Goal: Information Seeking & Learning: Learn about a topic

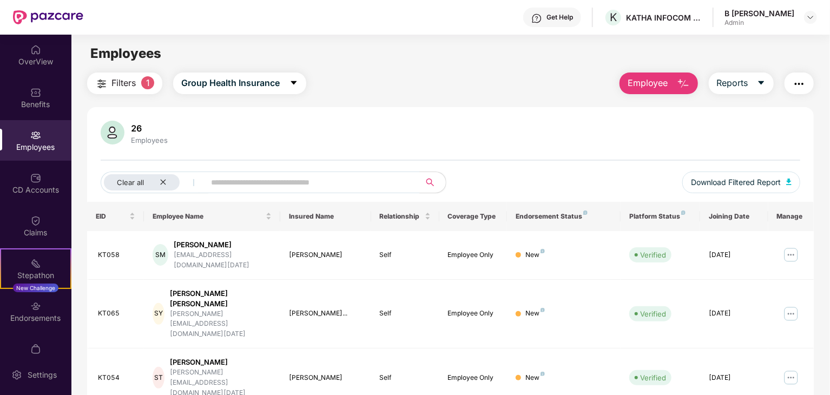
click at [118, 84] on span "Filters" at bounding box center [123, 83] width 24 height 14
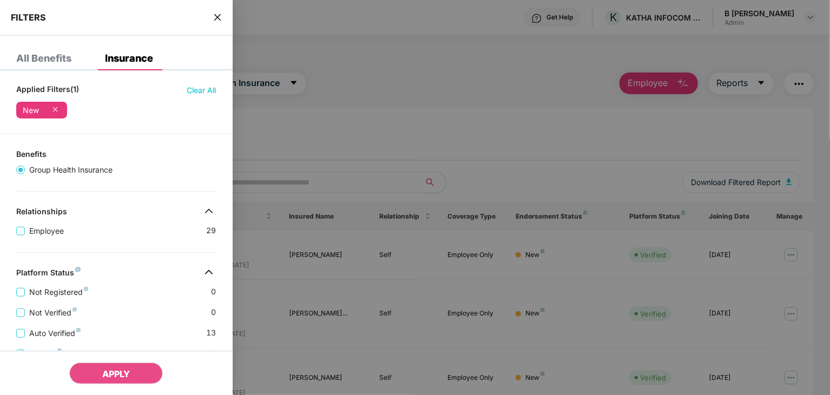
scroll to position [54, 0]
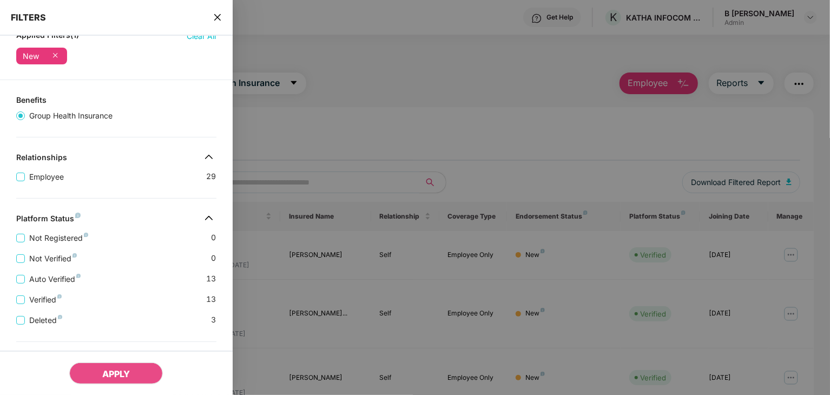
click at [336, 165] on div at bounding box center [415, 197] width 830 height 395
click at [270, 134] on div at bounding box center [415, 197] width 830 height 395
drag, startPoint x: 214, startPoint y: 14, endPoint x: 231, endPoint y: 30, distance: 23.7
click at [214, 14] on icon "close" at bounding box center [217, 17] width 9 height 9
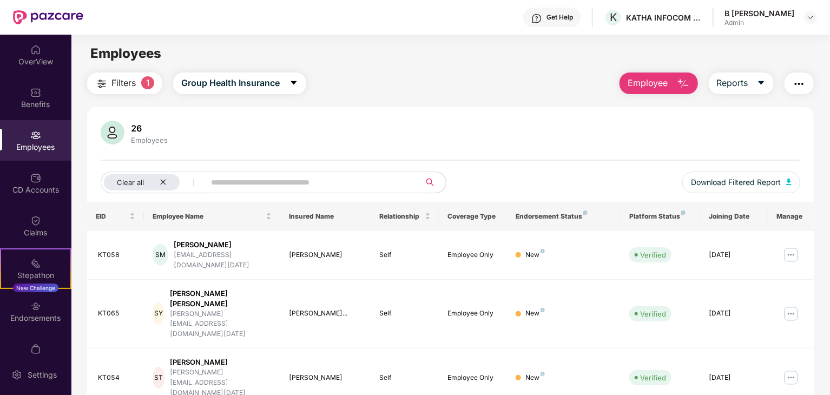
click at [795, 80] on img "button" at bounding box center [798, 83] width 13 height 13
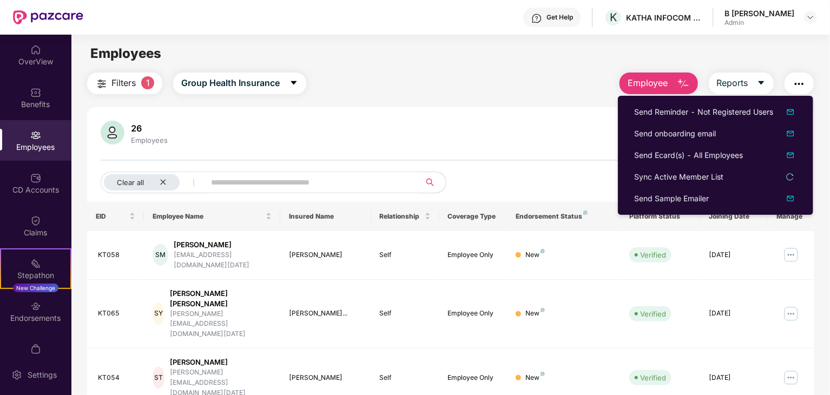
drag, startPoint x: 562, startPoint y: 169, endPoint x: 568, endPoint y: 163, distance: 8.0
click at [562, 169] on div "26 Employees Clear all Download Filtered Report" at bounding box center [450, 161] width 726 height 81
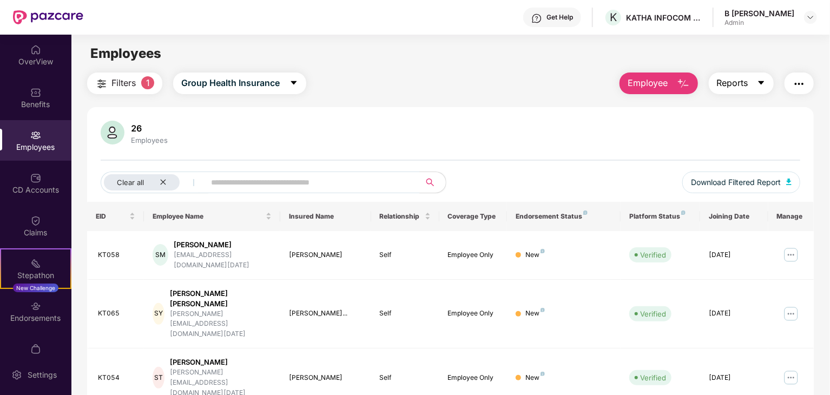
click at [720, 81] on span "Reports" at bounding box center [732, 83] width 31 height 14
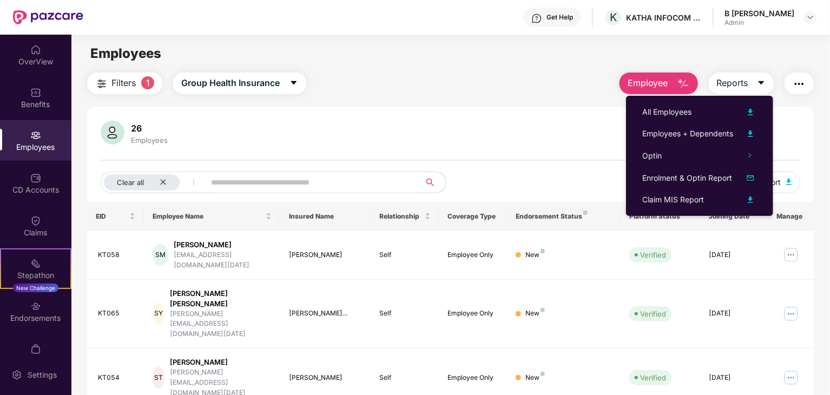
click at [584, 133] on div "26 Employees" at bounding box center [450, 134] width 699 height 26
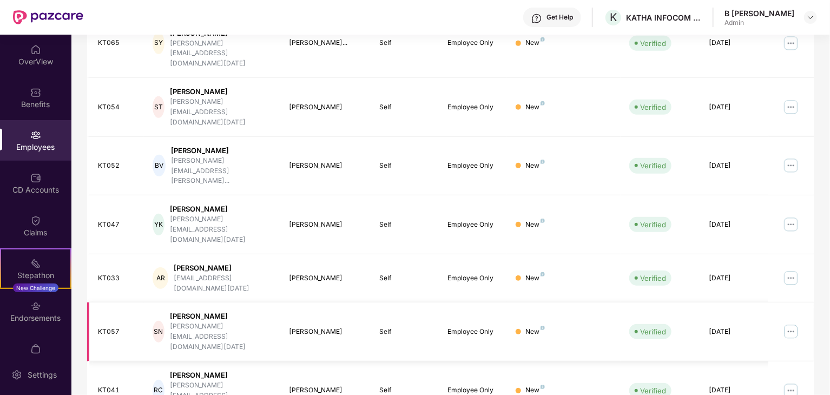
scroll to position [277, 0]
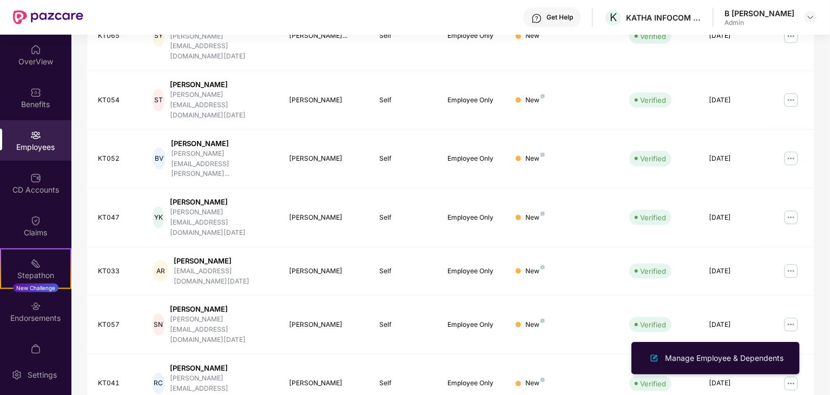
click at [540, 363] on div "EID Employee Name Insured Name Relationship Coverage Type Endorsement Status Pl…" at bounding box center [450, 232] width 726 height 616
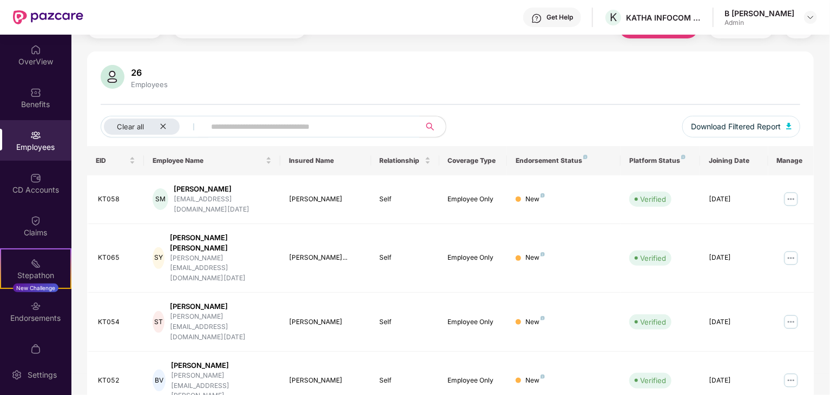
scroll to position [0, 0]
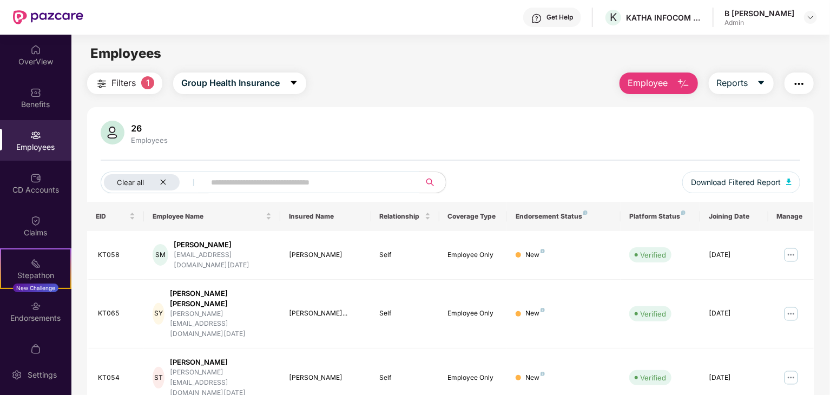
click at [552, 213] on div "Endorsement Status" at bounding box center [563, 216] width 96 height 9
click at [554, 217] on div "Endorsement Status" at bounding box center [563, 216] width 96 height 9
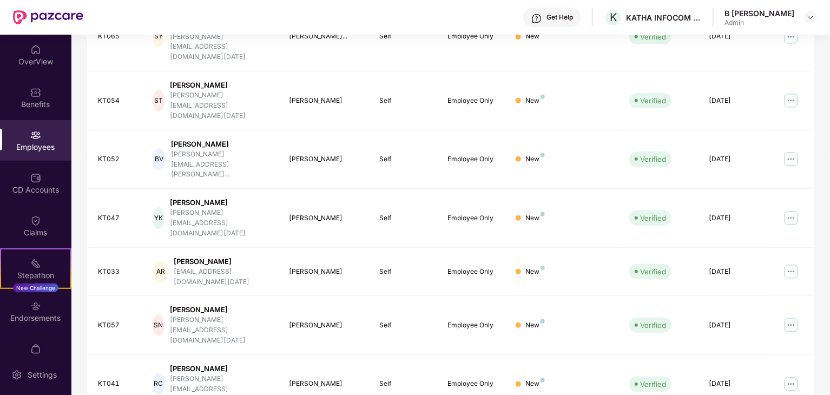
scroll to position [277, 0]
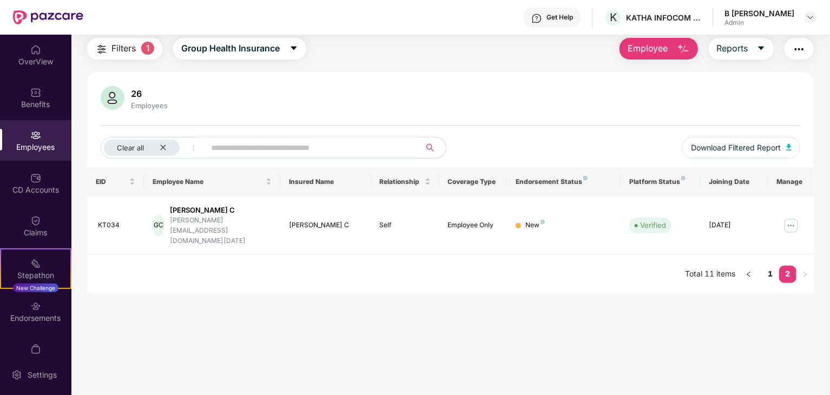
scroll to position [35, 0]
click at [767, 266] on link "1" at bounding box center [770, 274] width 17 height 16
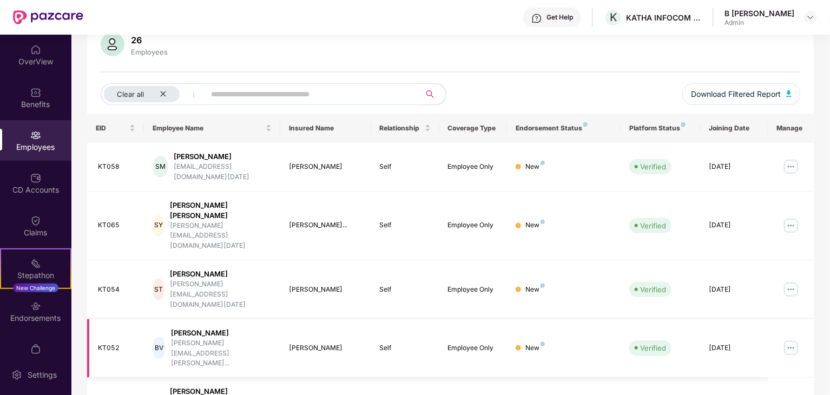
scroll to position [89, 0]
click at [41, 310] on div "Endorsements" at bounding box center [35, 311] width 71 height 41
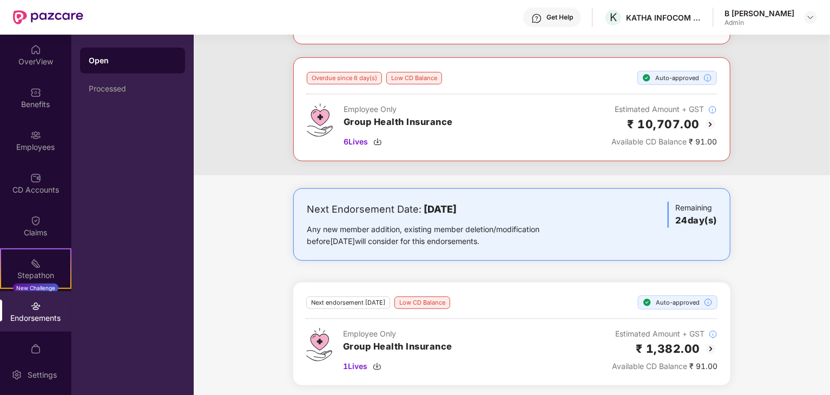
scroll to position [271, 0]
click at [37, 318] on div "Endorsements" at bounding box center [35, 318] width 71 height 11
click at [36, 309] on img at bounding box center [35, 306] width 11 height 11
click at [115, 105] on div "Open Processed" at bounding box center [132, 215] width 122 height 360
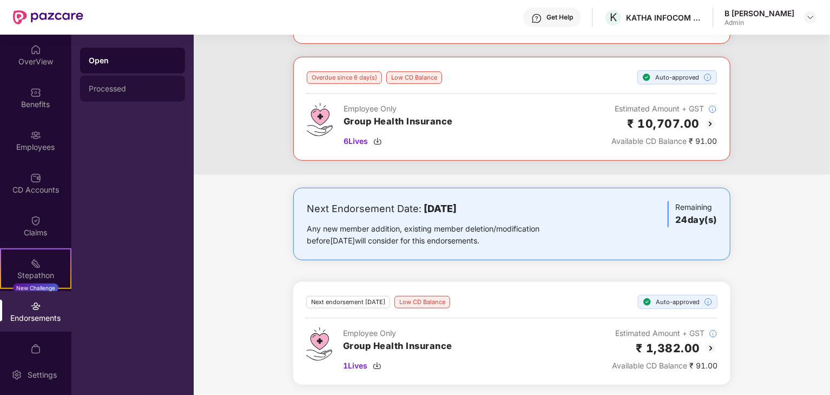
click at [108, 83] on div "Processed" at bounding box center [132, 89] width 105 height 26
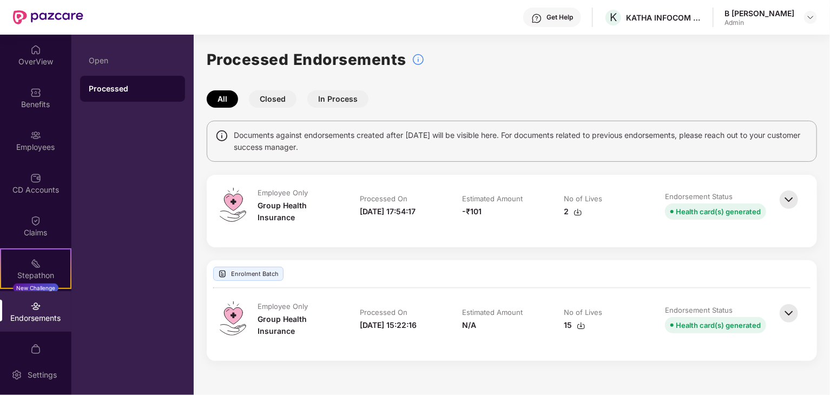
click at [35, 316] on div "Endorsements" at bounding box center [35, 318] width 71 height 11
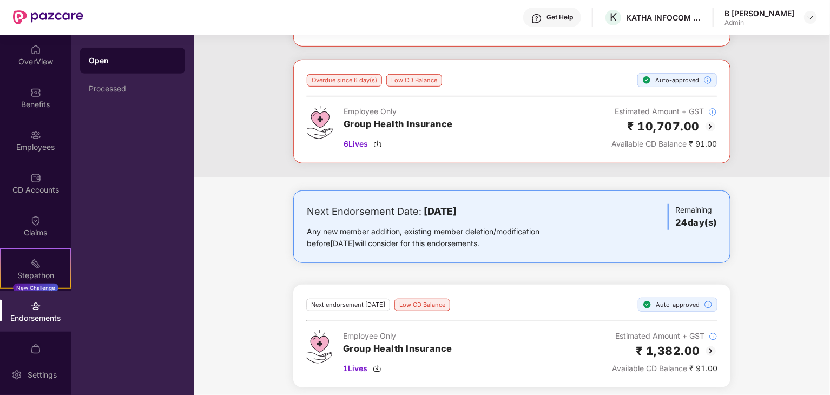
scroll to position [271, 0]
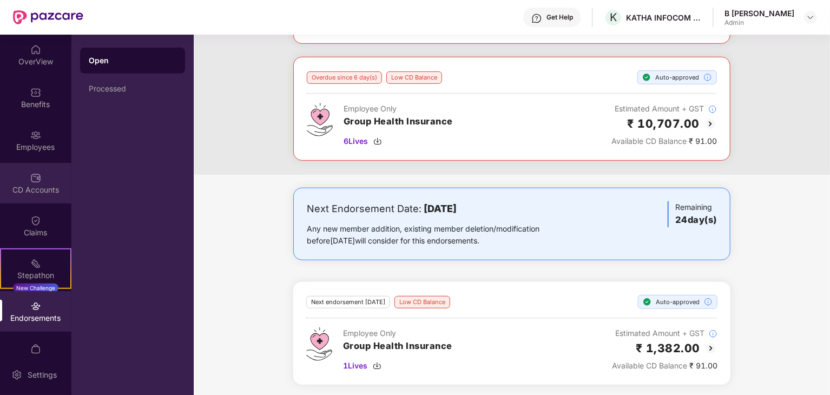
click at [30, 191] on div "CD Accounts" at bounding box center [35, 189] width 71 height 11
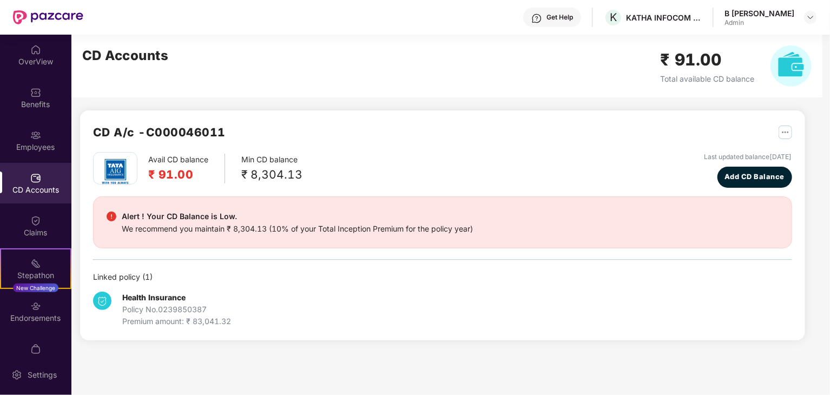
click at [154, 169] on h2 "₹ 91.00" at bounding box center [178, 175] width 60 height 18
click at [751, 189] on div "Avail CD balance ₹ 91.00 Min CD balance ₹ 8,304.13 Last updated balance [DATE] …" at bounding box center [442, 239] width 699 height 175
click at [788, 131] on div "CD A/c - C000046011 Avail CD balance ₹ 91.00 Min CD balance ₹ 8,304.13 Last upd…" at bounding box center [442, 225] width 725 height 230
click at [731, 184] on button "Add CD Balance" at bounding box center [754, 177] width 75 height 21
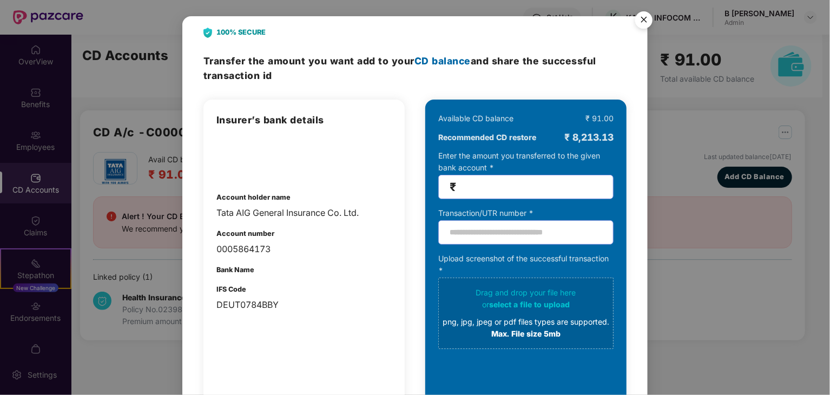
scroll to position [54, 0]
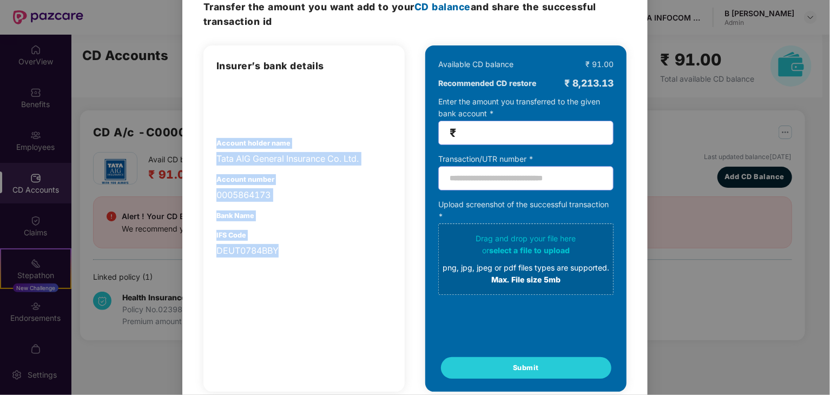
drag, startPoint x: 277, startPoint y: 251, endPoint x: 208, endPoint y: 143, distance: 128.7
click at [208, 143] on div "Insurer’s bank details Account holder name Tata AIG General Insurance Co. Ltd. …" at bounding box center [303, 218] width 201 height 346
copy div "Account holder name Tata AIG General Insurance Co. Ltd. Account number 00058641…"
click at [281, 230] on div "IFS Code DEUT0784BBY" at bounding box center [303, 244] width 175 height 28
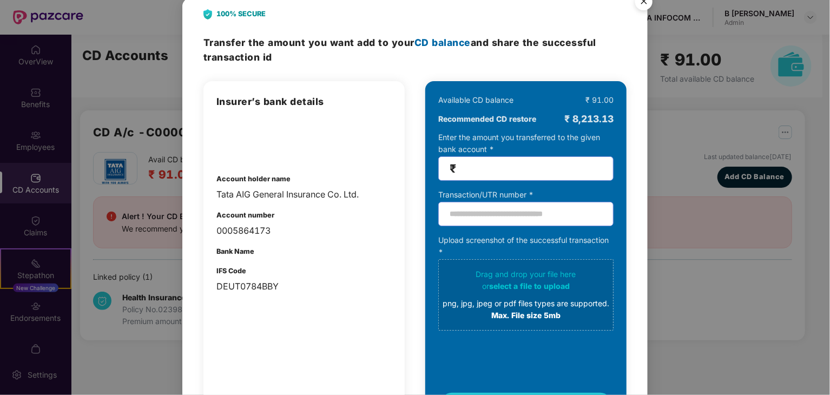
scroll to position [0, 0]
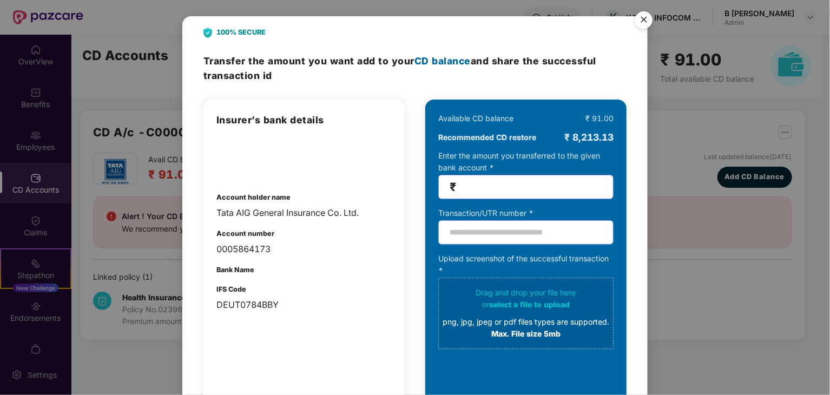
click at [647, 22] on img "Close" at bounding box center [643, 21] width 30 height 30
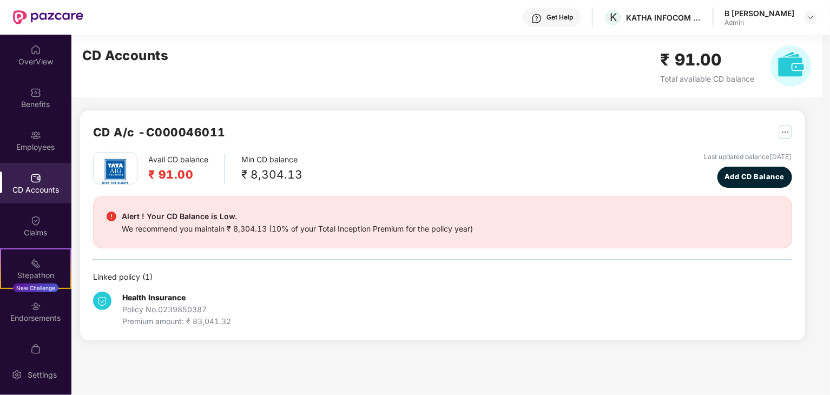
click at [784, 136] on img "button" at bounding box center [785, 132] width 14 height 14
click at [606, 183] on div "Avail CD balance ₹ 91.00 Min CD balance ₹ 8,304.13 Last updated balance [DATE] …" at bounding box center [442, 170] width 699 height 36
click at [791, 126] on img "button" at bounding box center [785, 132] width 14 height 14
click at [471, 161] on div "Avail CD balance ₹ 91.00 Min CD balance ₹ 8,304.13 Last updated balance [DATE] …" at bounding box center [442, 170] width 699 height 36
click at [775, 121] on div "CD A/c - C000046011 Avail CD balance ₹ 91.00 Min CD balance ₹ 8,304.13 Last upd…" at bounding box center [442, 225] width 725 height 230
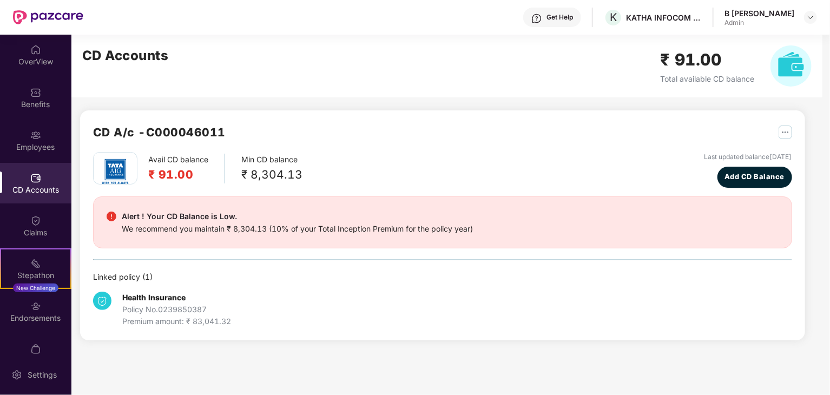
click at [783, 130] on img "button" at bounding box center [785, 132] width 14 height 14
click at [785, 70] on img at bounding box center [790, 65] width 41 height 41
click at [785, 133] on img "button" at bounding box center [785, 132] width 14 height 14
click at [750, 158] on div "CD Statement" at bounding box center [759, 156] width 50 height 12
click at [25, 230] on div "Claims" at bounding box center [35, 232] width 71 height 11
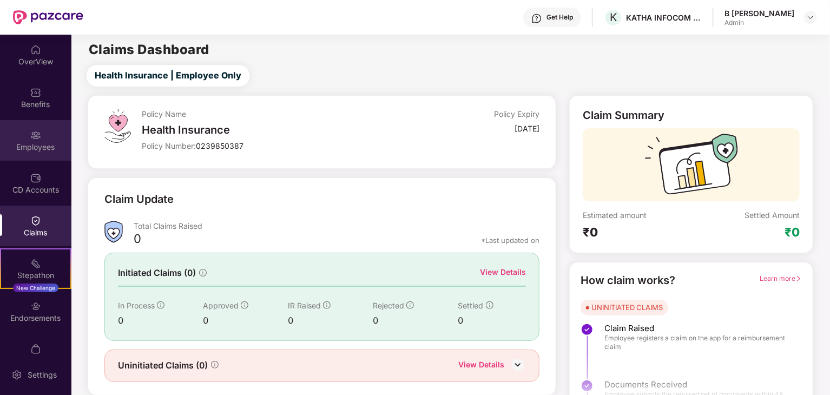
click at [41, 147] on div "Employees" at bounding box center [35, 147] width 71 height 11
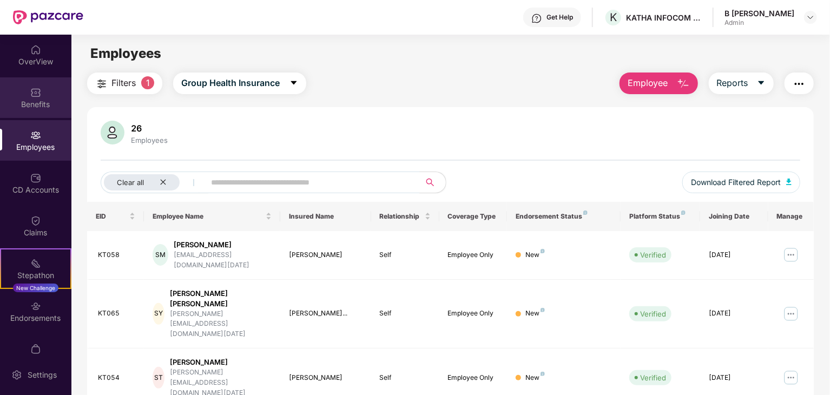
click at [52, 105] on div "Benefits" at bounding box center [35, 104] width 71 height 11
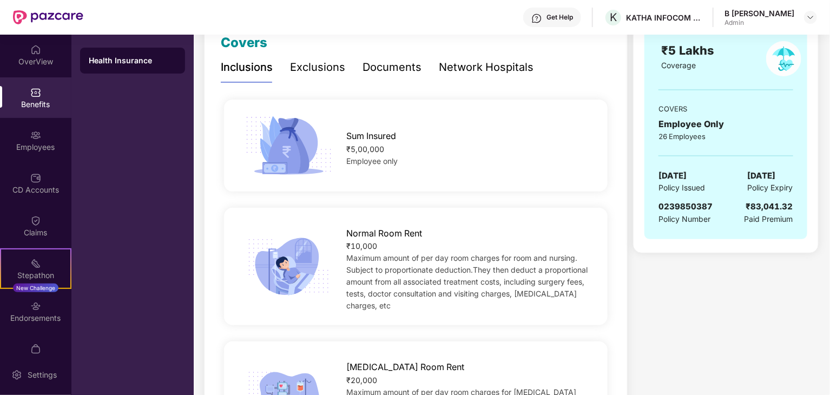
scroll to position [162, 0]
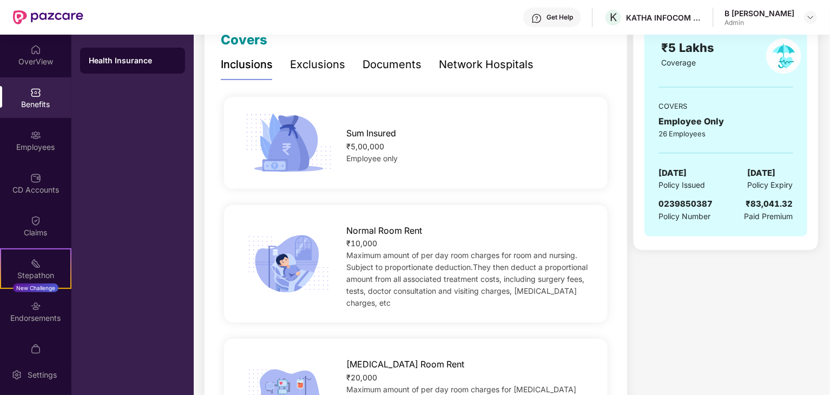
click at [332, 63] on div "Exclusions" at bounding box center [317, 64] width 55 height 17
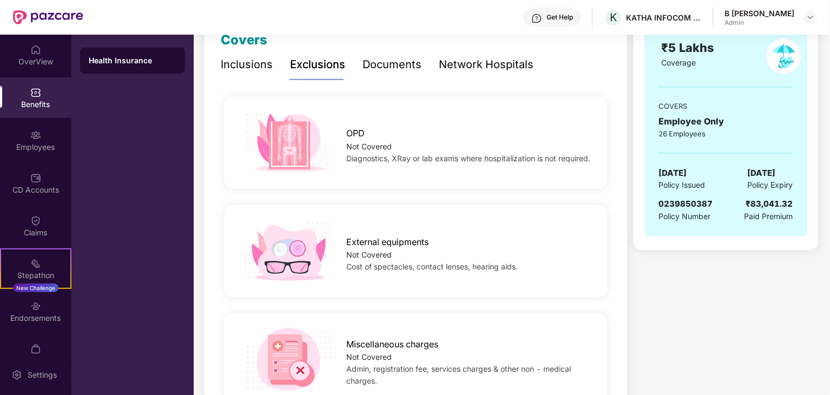
click at [251, 68] on div "Inclusions" at bounding box center [247, 64] width 52 height 17
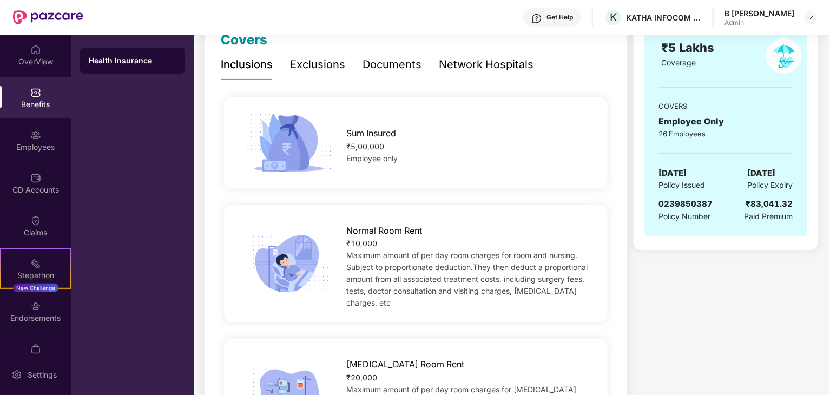
click at [301, 59] on div "Exclusions" at bounding box center [317, 64] width 55 height 17
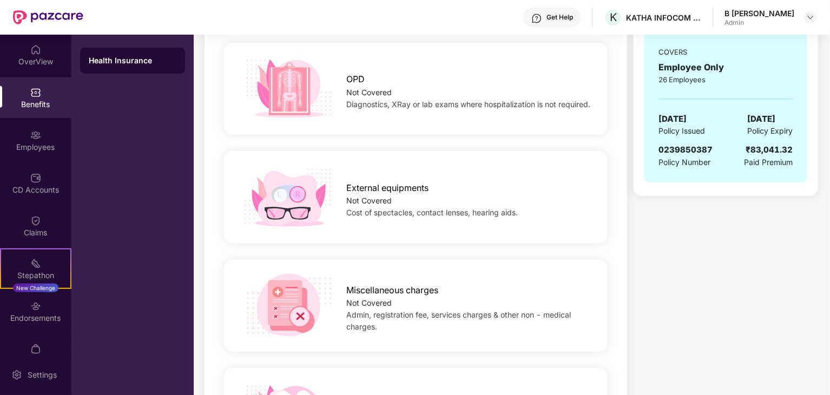
scroll to position [54, 0]
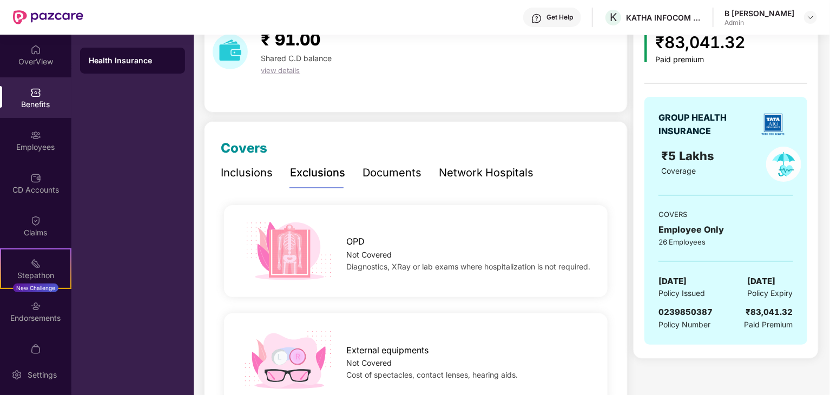
click at [246, 169] on div "Inclusions" at bounding box center [247, 172] width 52 height 17
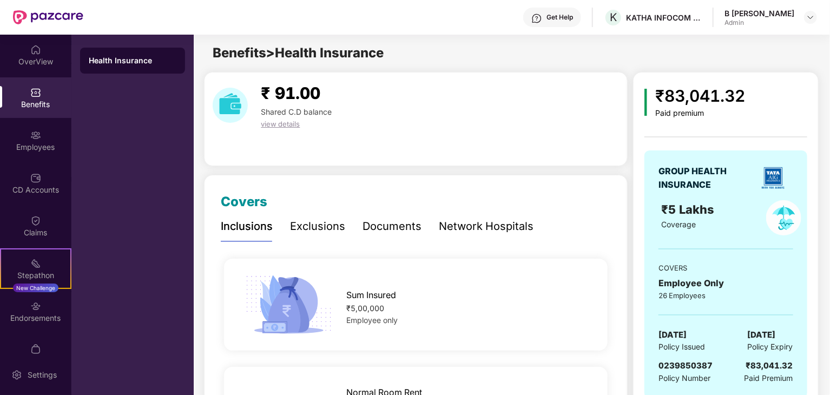
scroll to position [0, 0]
drag, startPoint x: 521, startPoint y: 215, endPoint x: 502, endPoint y: 230, distance: 25.0
click at [519, 217] on div "Network Hospitals" at bounding box center [486, 227] width 95 height 30
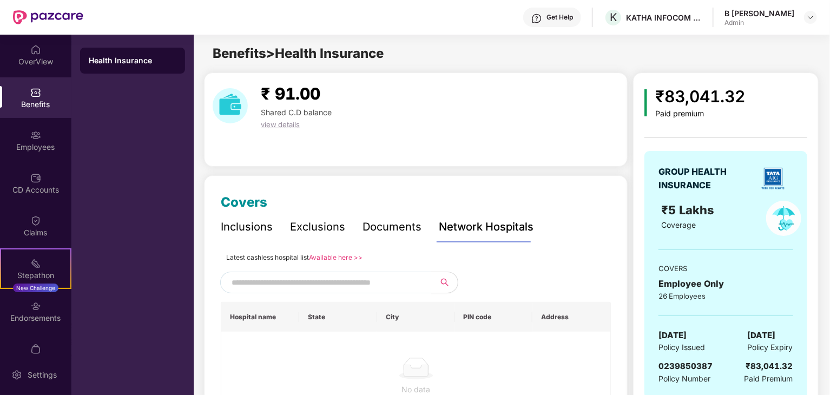
click at [500, 230] on div "Network Hospitals" at bounding box center [486, 227] width 95 height 17
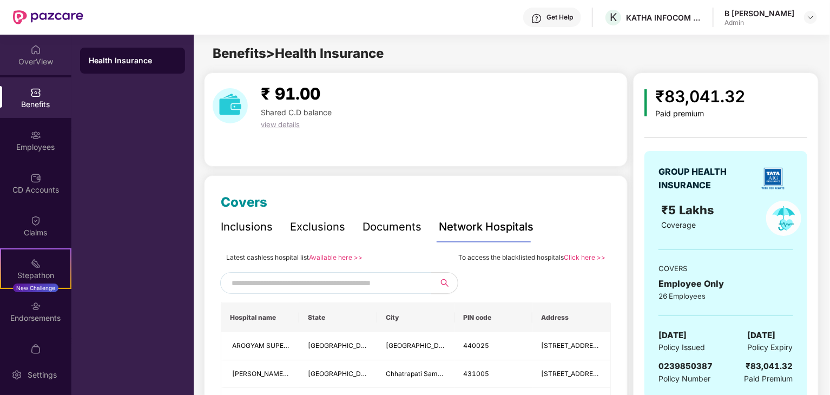
click at [37, 70] on div "OverView" at bounding box center [35, 55] width 71 height 41
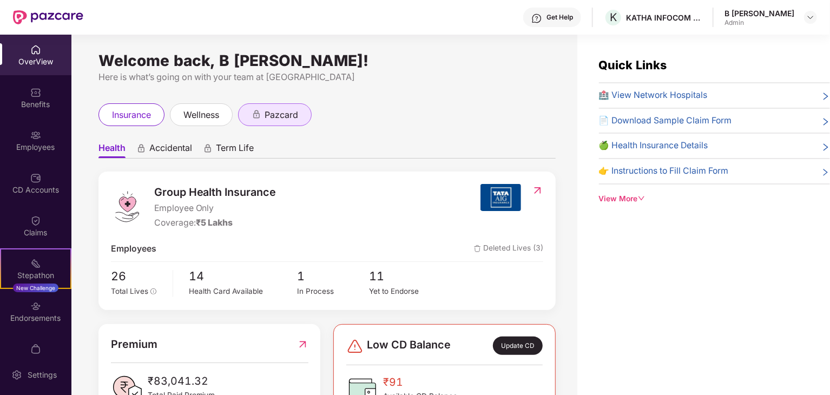
click at [294, 120] on span "pazcard" at bounding box center [281, 115] width 34 height 14
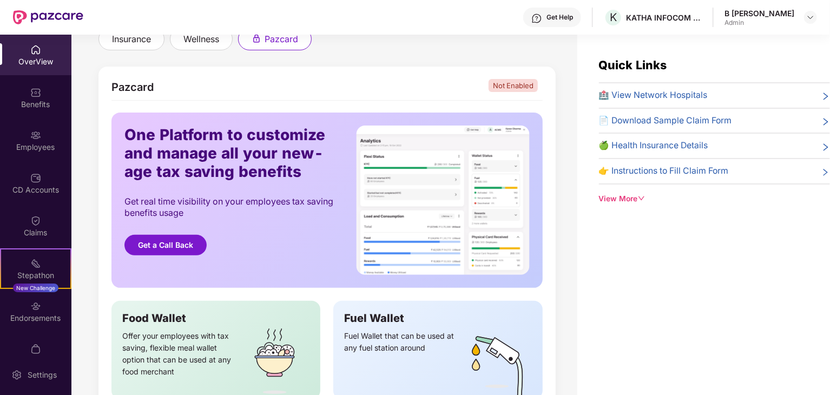
scroll to position [216, 0]
